Goal: Book appointment/travel/reservation

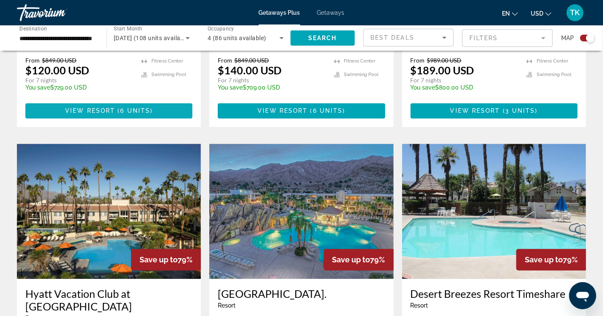
scroll to position [861, 0]
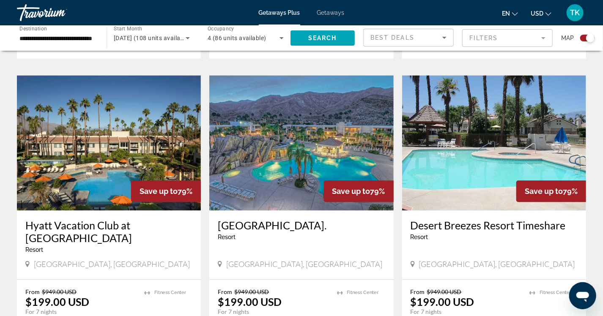
click at [293, 92] on img "Main content" at bounding box center [301, 142] width 184 height 135
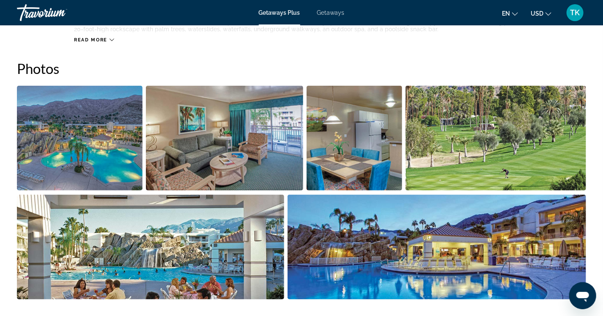
scroll to position [423, 0]
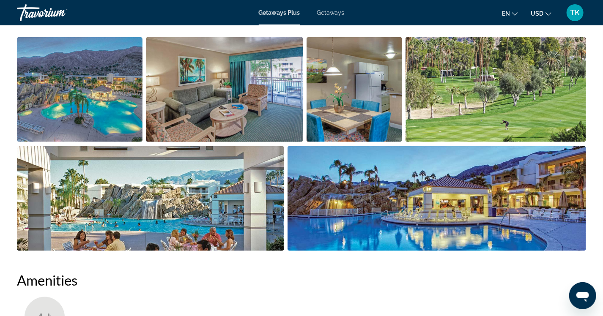
click at [117, 77] on img "Open full-screen image slider" at bounding box center [80, 89] width 126 height 105
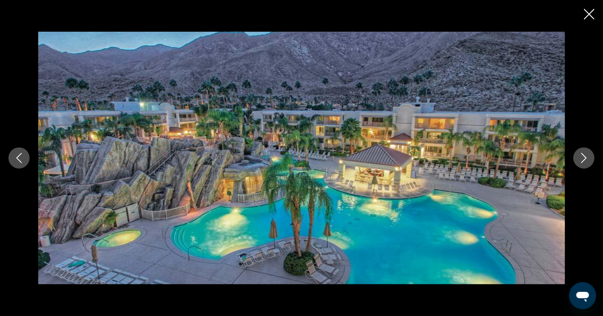
click at [581, 162] on icon "Next image" at bounding box center [584, 158] width 10 height 10
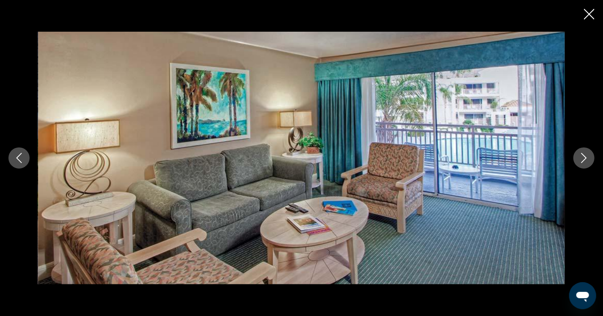
click at [587, 161] on icon "Next image" at bounding box center [584, 158] width 10 height 10
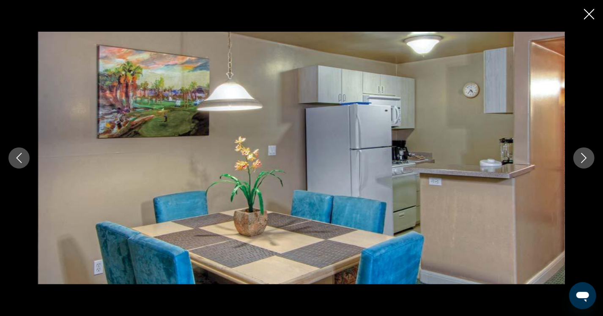
click at [587, 161] on icon "Next image" at bounding box center [584, 158] width 10 height 10
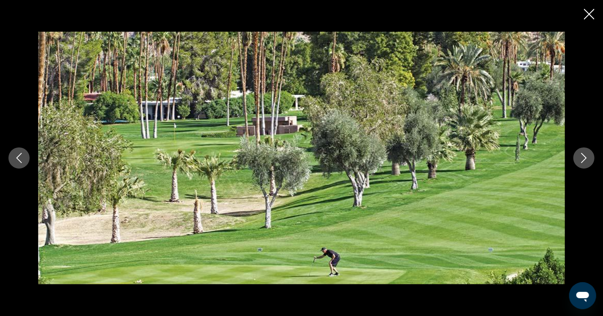
click at [586, 159] on icon "Next image" at bounding box center [584, 158] width 10 height 10
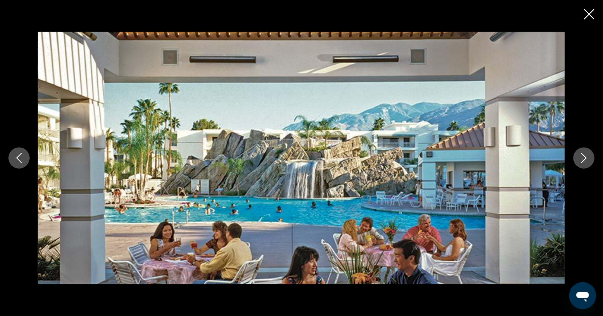
click at [586, 159] on icon "Next image" at bounding box center [584, 158] width 10 height 10
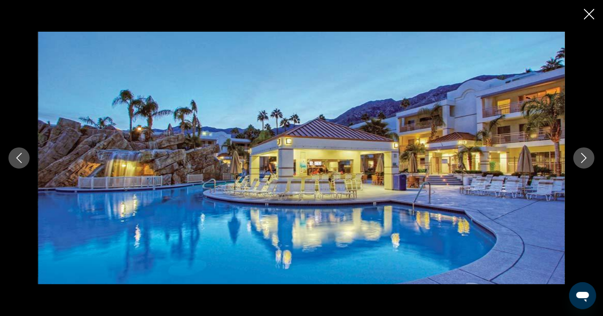
click at [586, 159] on icon "Next image" at bounding box center [584, 158] width 10 height 10
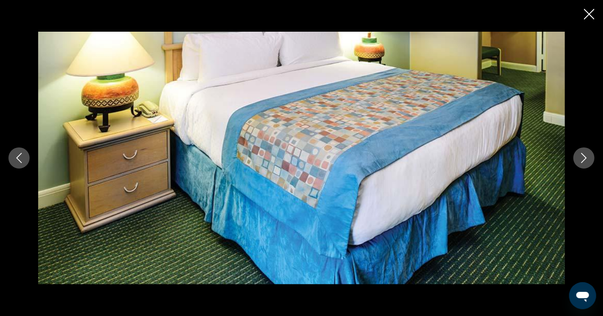
click at [586, 159] on icon "Next image" at bounding box center [584, 158] width 10 height 10
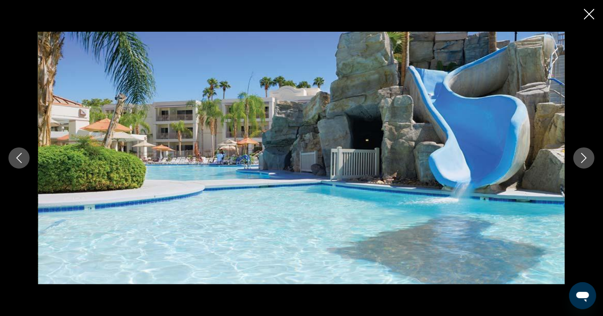
click at [585, 156] on icon "Next image" at bounding box center [584, 158] width 10 height 10
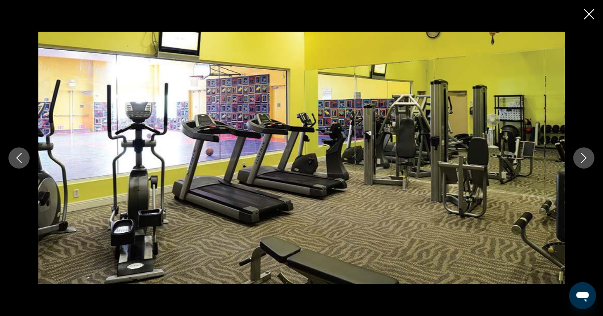
click at [585, 156] on icon "Next image" at bounding box center [584, 158] width 10 height 10
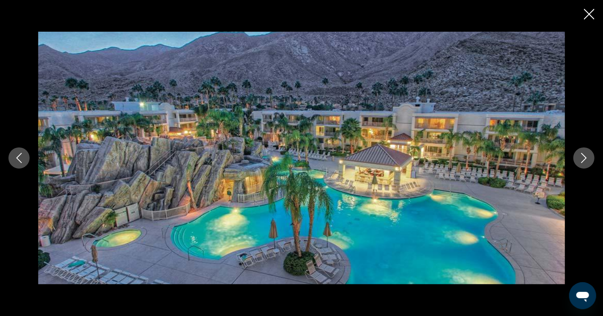
click at [585, 149] on button "Next image" at bounding box center [583, 158] width 21 height 21
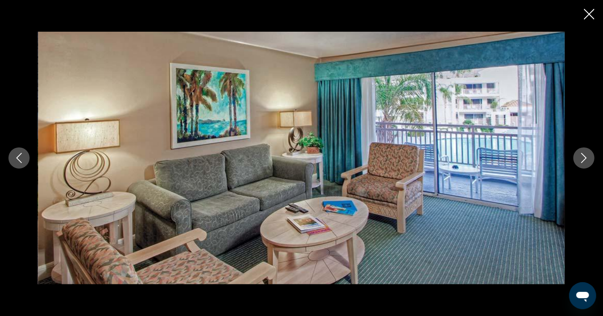
click at [584, 144] on div "prev next" at bounding box center [301, 158] width 603 height 253
click at [584, 153] on icon "Next image" at bounding box center [584, 158] width 10 height 10
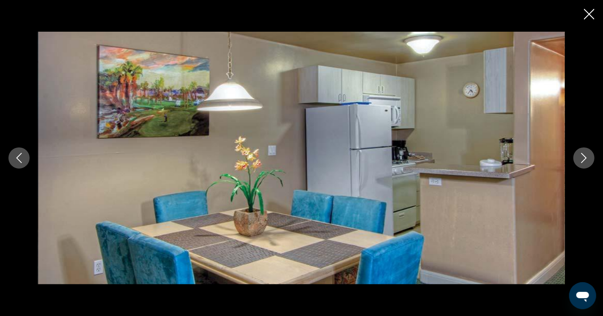
click at [585, 162] on button "Next image" at bounding box center [583, 158] width 21 height 21
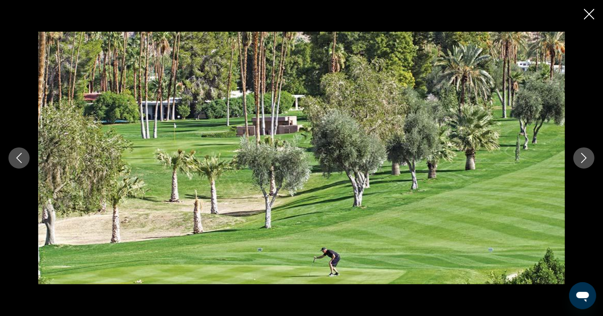
click at [585, 159] on icon "Next image" at bounding box center [583, 158] width 5 height 10
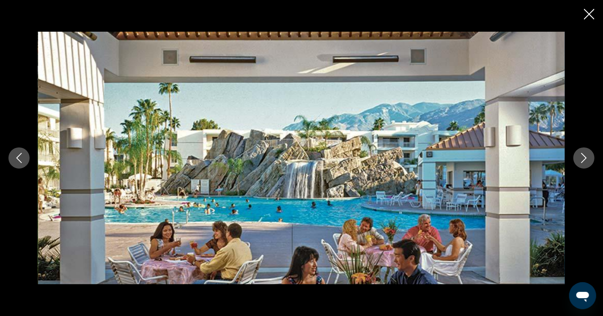
click at [587, 162] on icon "Next image" at bounding box center [584, 158] width 10 height 10
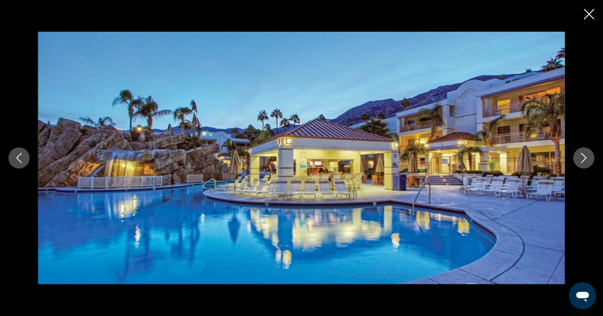
click at [19, 153] on icon "Previous image" at bounding box center [19, 158] width 10 height 10
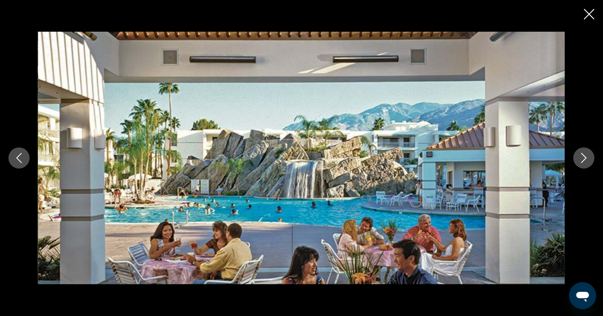
click at [590, 12] on icon "Close slideshow" at bounding box center [589, 14] width 11 height 11
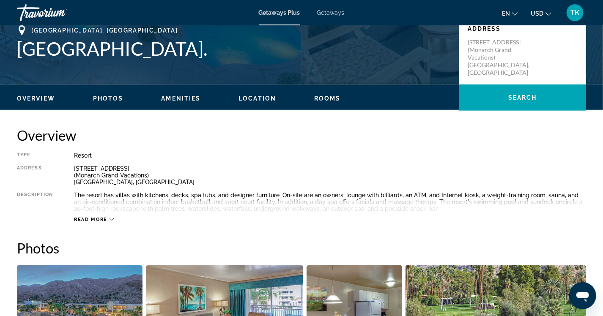
scroll to position [0, 0]
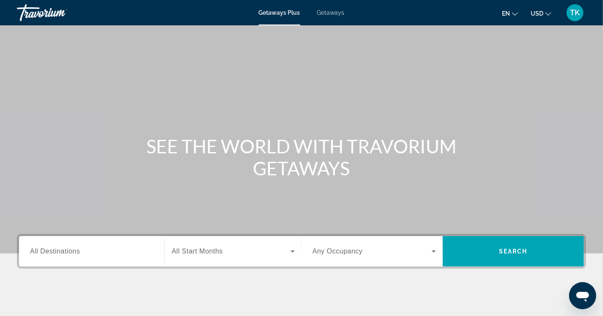
click at [57, 251] on span "All Destinations" at bounding box center [55, 251] width 50 height 7
click at [57, 251] on input "Destination All Destinations" at bounding box center [91, 252] width 123 height 10
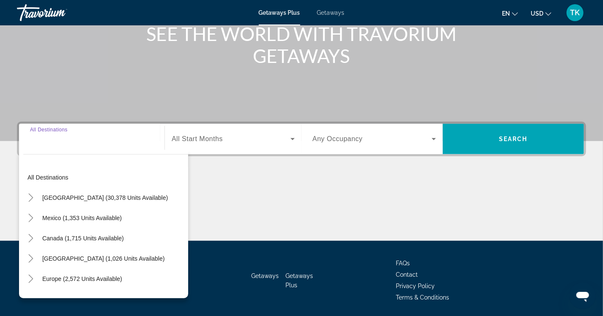
scroll to position [140, 0]
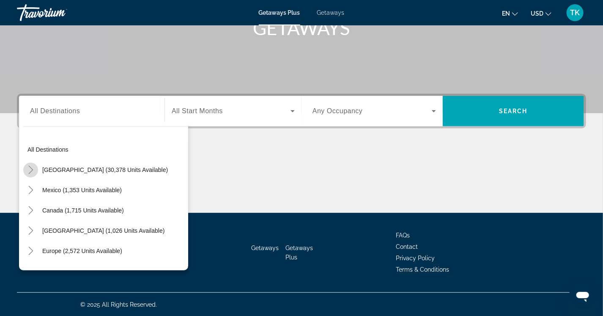
click at [33, 169] on icon "Toggle United States (30,378 units available)" at bounding box center [31, 170] width 8 height 8
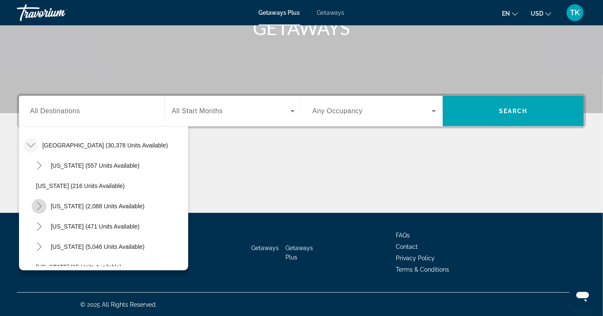
click at [40, 206] on icon "Toggle California (2,088 units available)" at bounding box center [39, 206] width 5 height 8
click at [234, 111] on span "Search widget" at bounding box center [231, 111] width 119 height 10
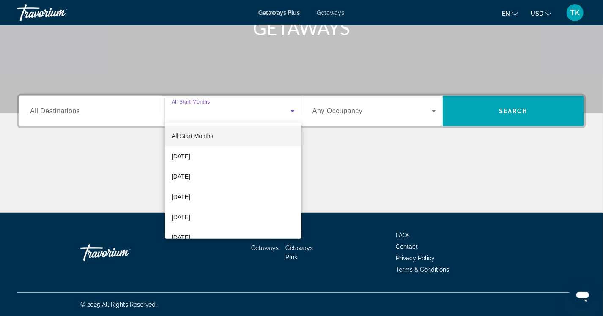
click at [41, 112] on div at bounding box center [301, 158] width 603 height 316
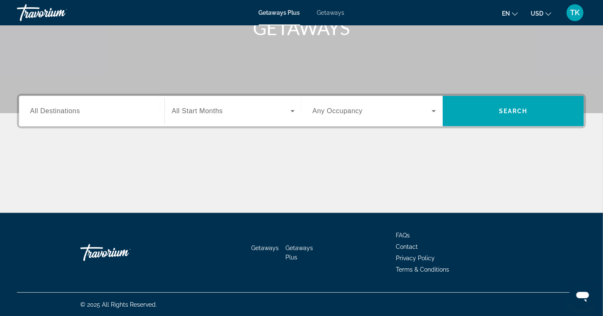
click at [43, 108] on span "All Destinations" at bounding box center [55, 110] width 50 height 7
click at [43, 108] on input "Destination All Destinations" at bounding box center [91, 112] width 123 height 10
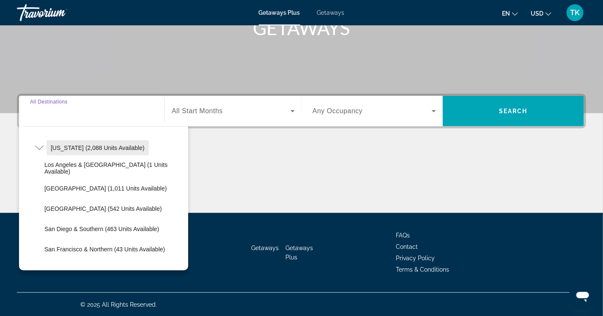
scroll to position [85, 0]
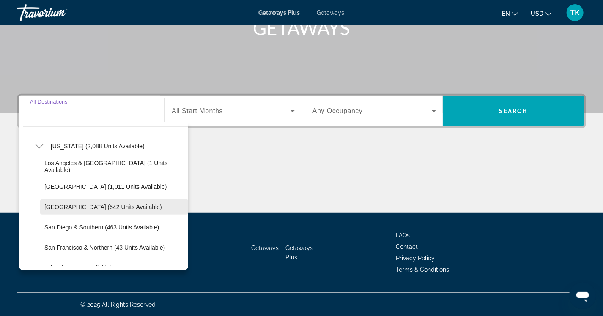
click at [66, 206] on span "[GEOGRAPHIC_DATA] (542 units available)" at bounding box center [102, 207] width 117 height 7
type input "**********"
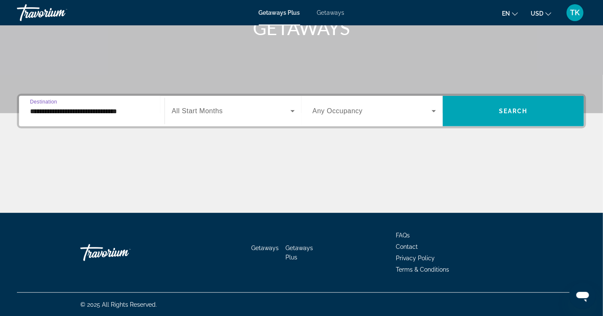
click at [204, 110] on span "All Start Months" at bounding box center [197, 110] width 51 height 7
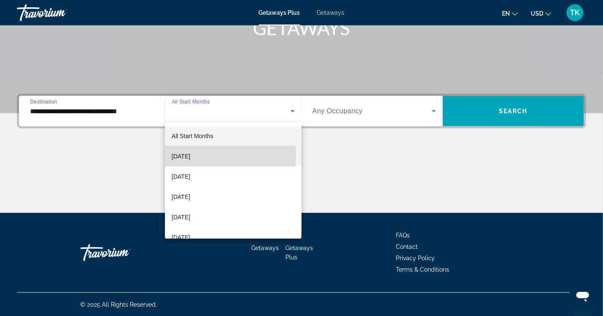
click at [190, 156] on span "[DATE]" at bounding box center [181, 156] width 19 height 10
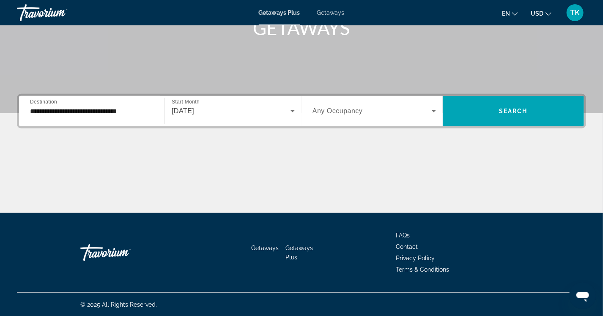
click at [356, 115] on span "Any Occupancy" at bounding box center [337, 110] width 50 height 7
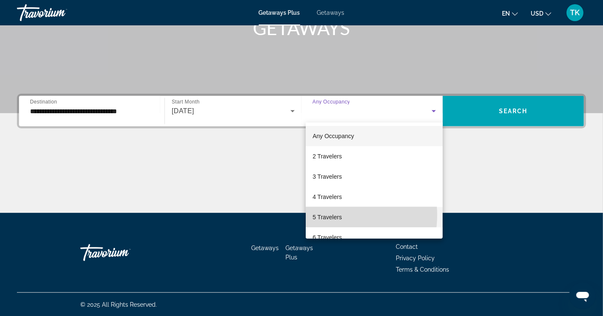
click at [331, 215] on span "5 Travelers" at bounding box center [326, 217] width 29 height 10
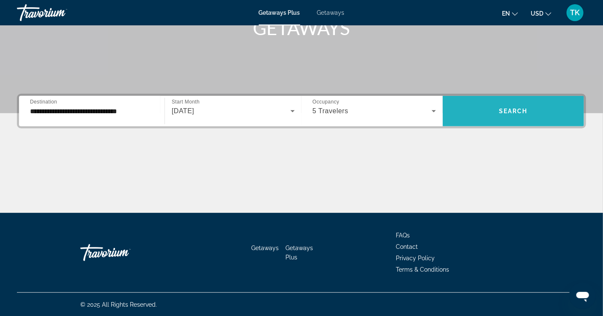
click at [521, 108] on span "Search" at bounding box center [513, 111] width 29 height 7
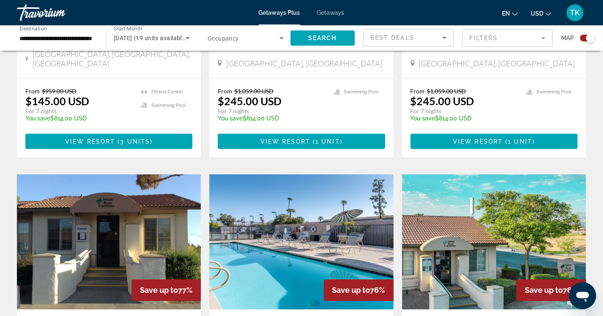
scroll to position [265, 0]
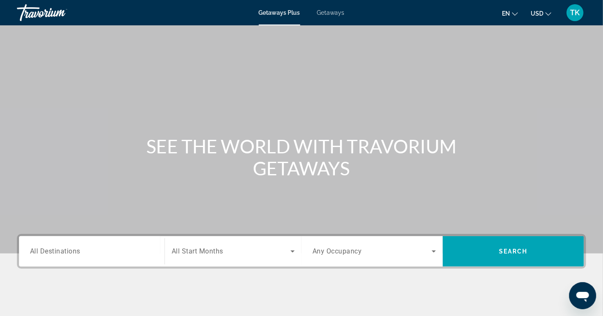
click at [60, 253] on span "All Destinations" at bounding box center [55, 251] width 50 height 8
click at [60, 253] on input "Destination All Destinations" at bounding box center [91, 252] width 123 height 10
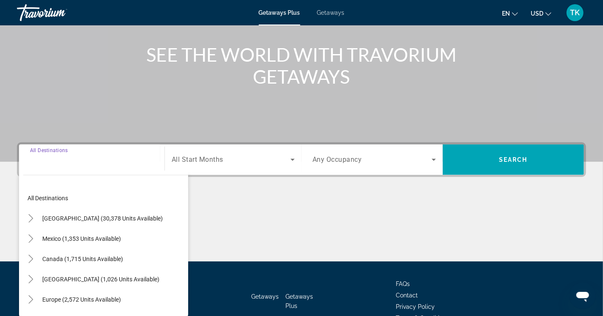
scroll to position [140, 0]
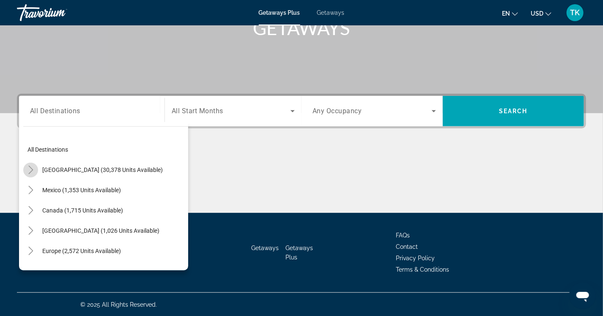
click at [32, 166] on icon "Toggle United States (30,378 units available)" at bounding box center [31, 170] width 8 height 8
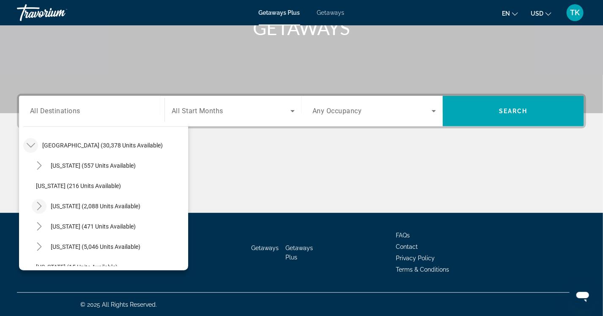
click at [38, 205] on icon "Toggle California (2,088 units available)" at bounding box center [39, 206] width 8 height 8
click at [205, 115] on span "Search widget" at bounding box center [231, 111] width 119 height 10
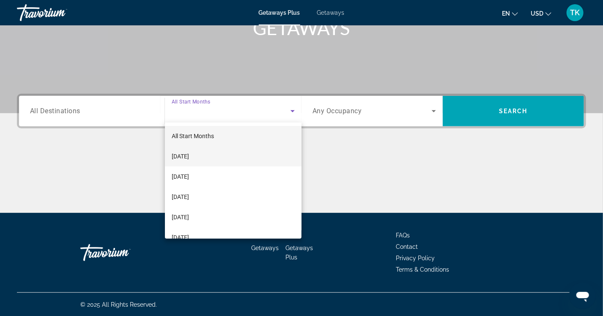
click at [189, 159] on span "[DATE]" at bounding box center [180, 156] width 17 height 10
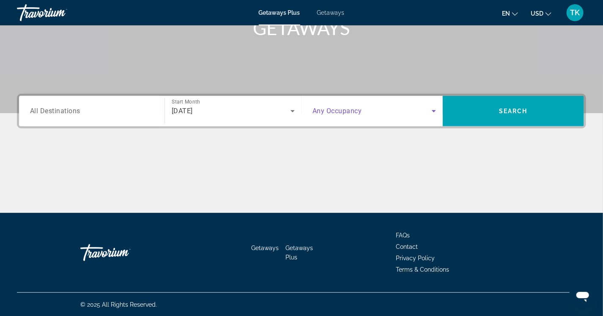
click at [372, 112] on span "Search widget" at bounding box center [371, 111] width 119 height 10
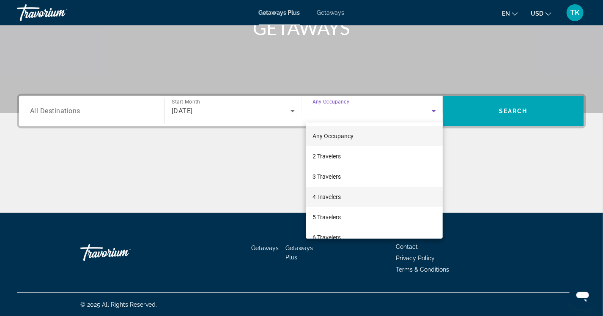
click at [367, 199] on mat-option "4 Travelers" at bounding box center [374, 197] width 137 height 20
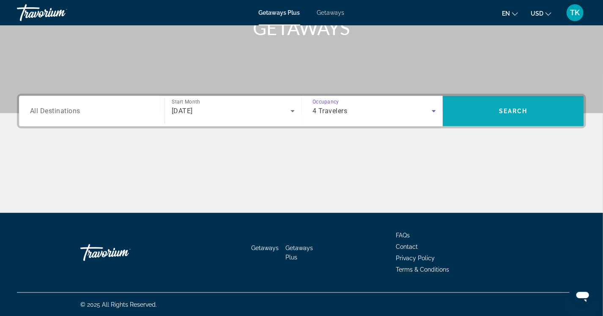
click at [528, 110] on span "Search widget" at bounding box center [513, 111] width 141 height 20
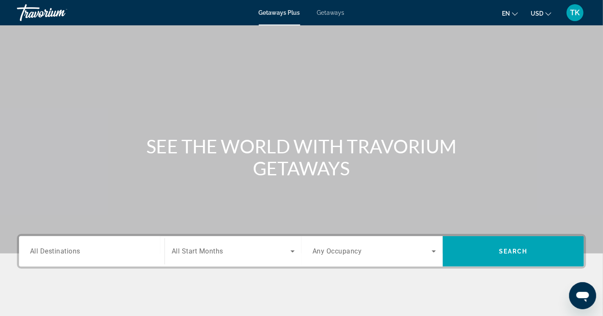
click at [71, 248] on span "All Destinations" at bounding box center [55, 251] width 50 height 8
click at [71, 248] on input "Destination All Destinations" at bounding box center [91, 252] width 123 height 10
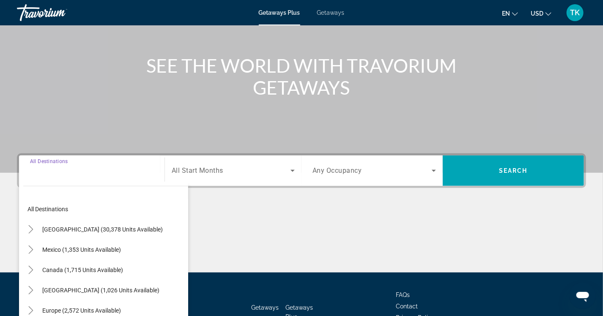
scroll to position [140, 0]
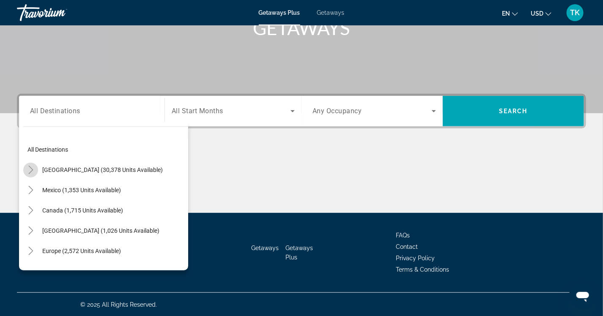
click at [29, 164] on mat-icon "Toggle United States (30,378 units available)" at bounding box center [30, 170] width 15 height 15
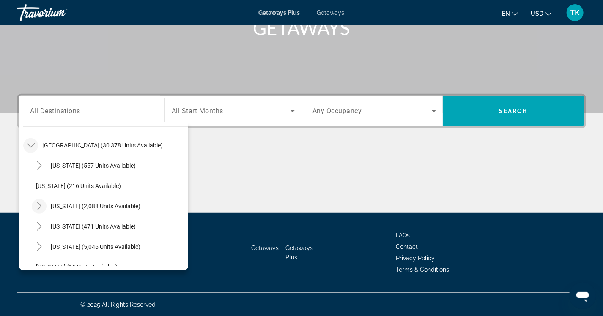
click at [42, 208] on icon "Toggle California (2,088 units available)" at bounding box center [39, 206] width 8 height 8
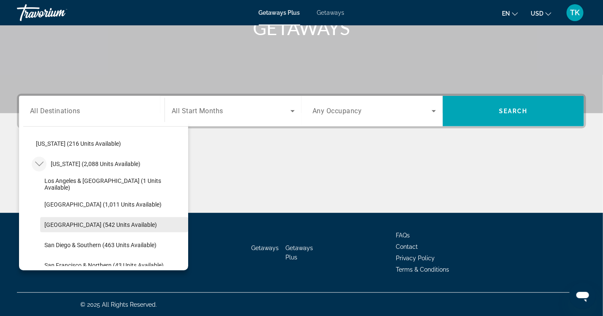
scroll to position [109, 0]
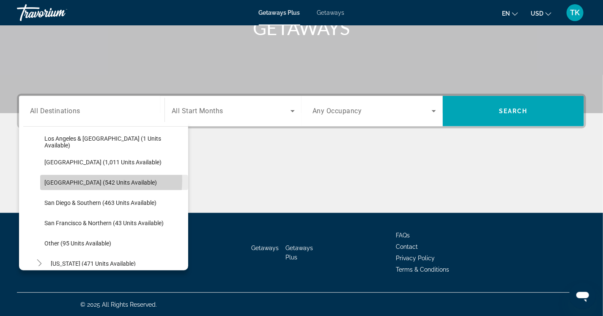
click at [87, 180] on span "[GEOGRAPHIC_DATA] (542 units available)" at bounding box center [100, 182] width 112 height 7
type input "**********"
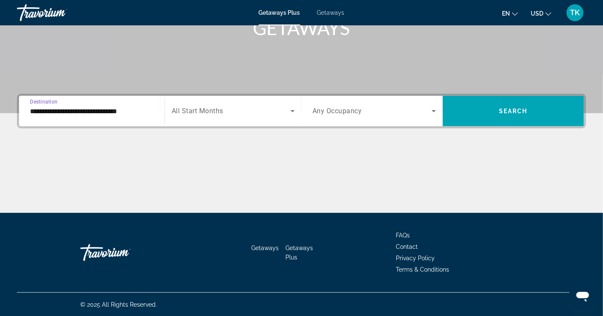
click at [231, 106] on span "Search widget" at bounding box center [231, 111] width 119 height 10
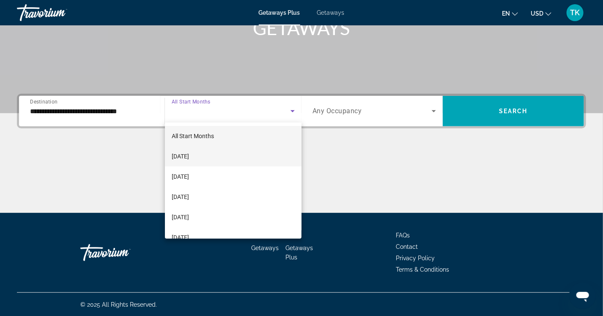
click at [189, 158] on span "[DATE]" at bounding box center [180, 156] width 17 height 10
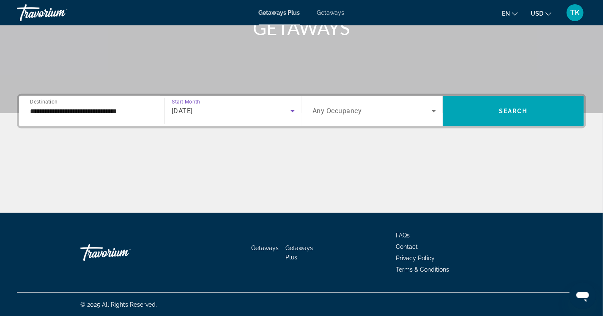
click at [361, 114] on span "Any Occupancy" at bounding box center [336, 111] width 49 height 8
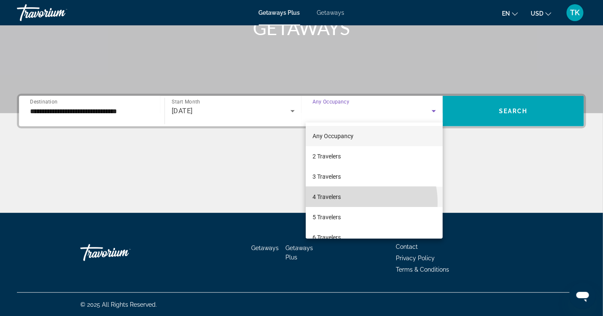
drag, startPoint x: 349, startPoint y: 202, endPoint x: 438, endPoint y: 150, distance: 103.1
click at [350, 203] on mat-option "4 Travelers" at bounding box center [374, 197] width 137 height 20
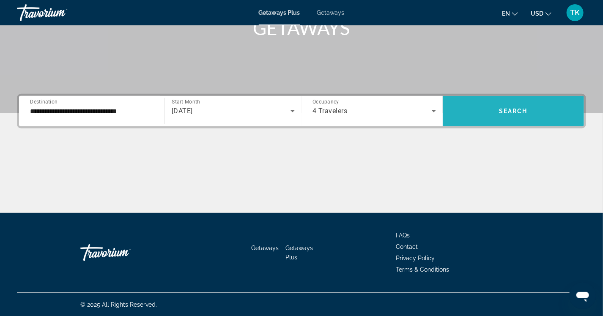
click at [530, 96] on span "Search widget" at bounding box center [513, 111] width 141 height 30
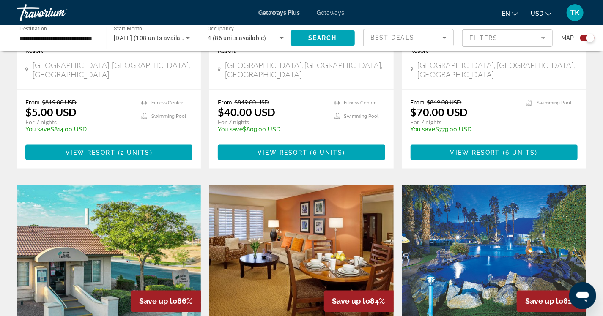
scroll to position [438, 0]
